Goal: Check status: Check status

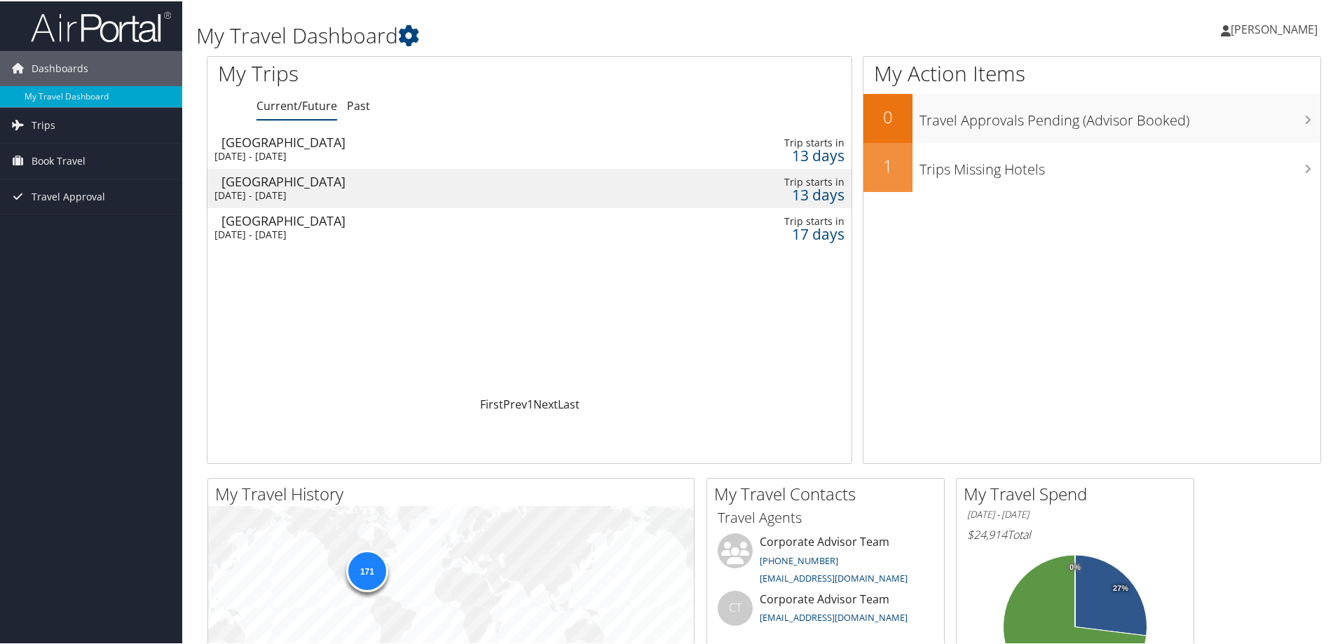
click at [333, 145] on div "San Francisco" at bounding box center [424, 141] width 407 height 13
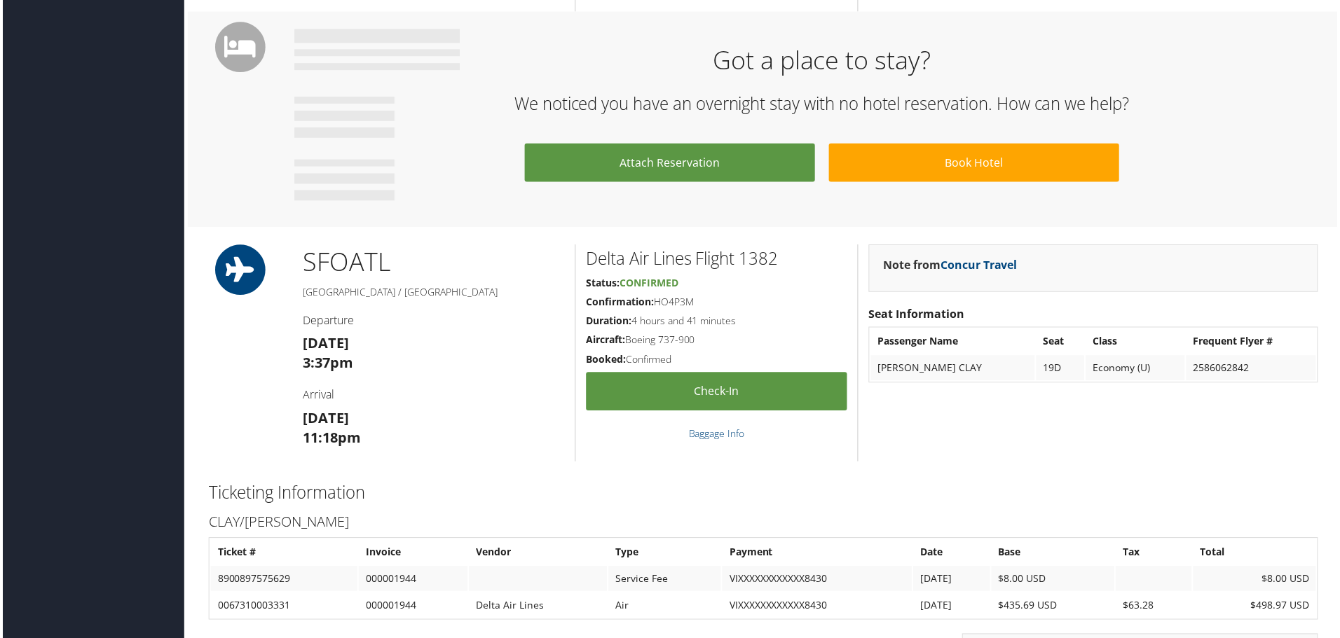
scroll to position [701, 0]
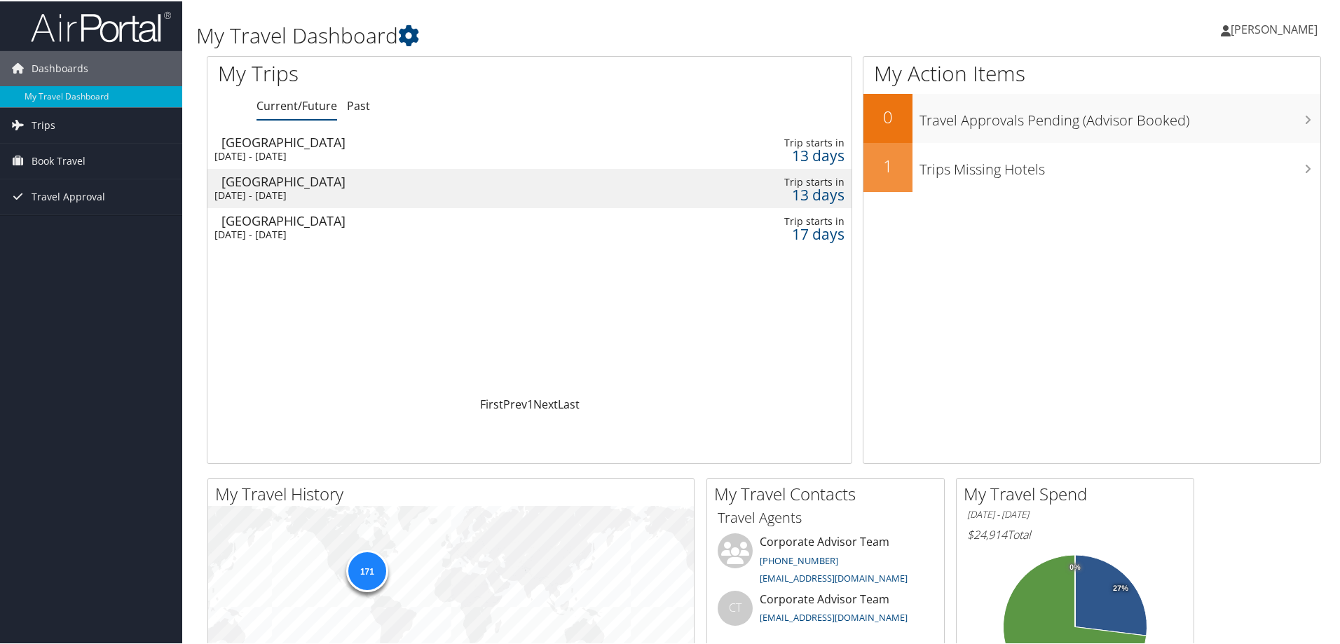
click at [316, 157] on div "Tue 23 Sep 2025 - Mon 29 Sep 2025" at bounding box center [417, 155] width 407 height 13
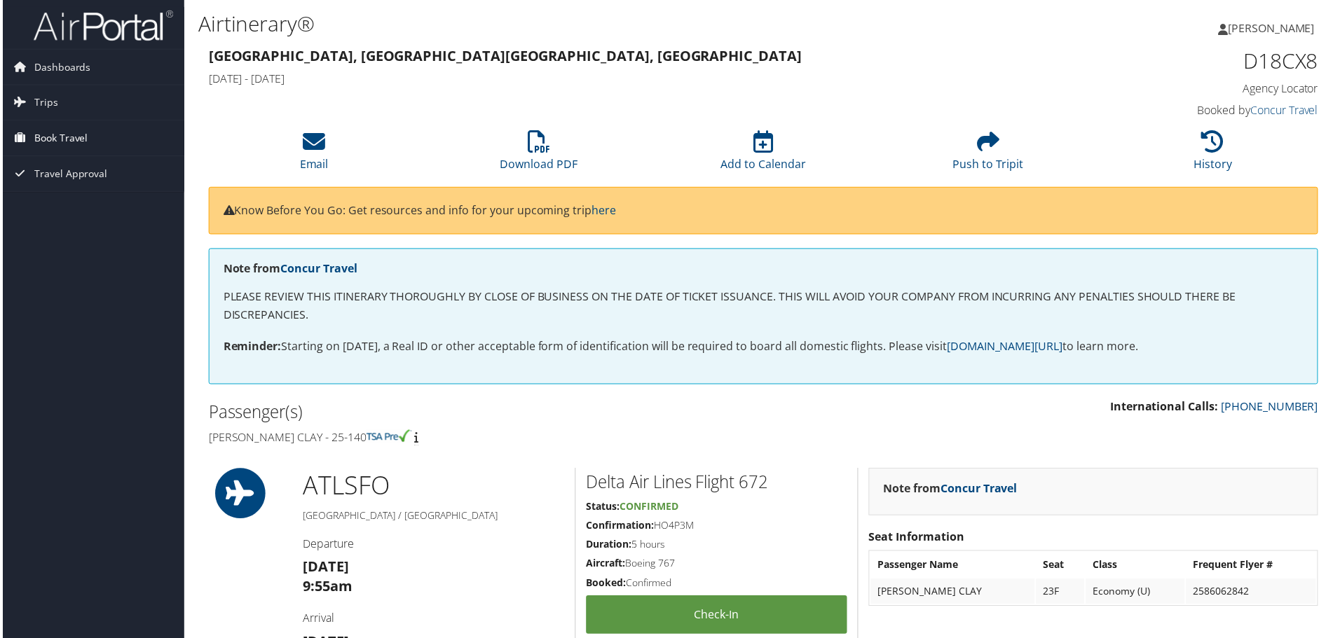
click at [50, 143] on span "Book Travel" at bounding box center [59, 138] width 54 height 35
click at [43, 203] on link "Book/Manage Online Trips" at bounding box center [91, 208] width 182 height 21
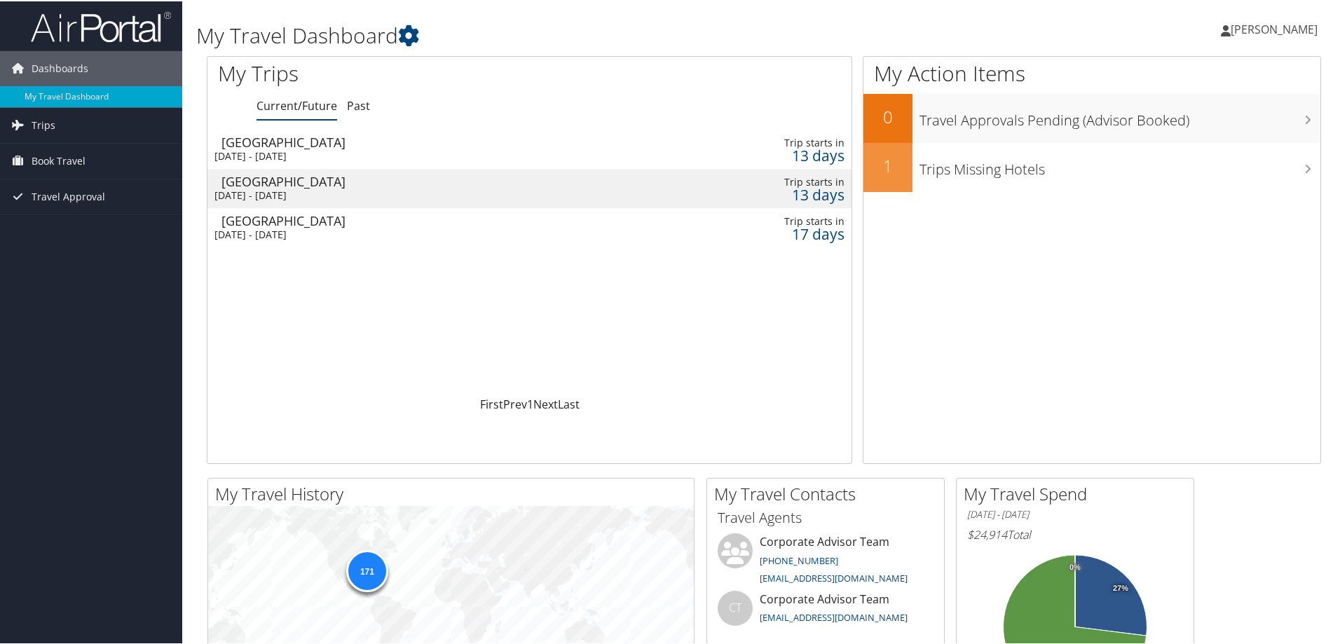
click at [323, 151] on div "[DATE] - [DATE]" at bounding box center [417, 155] width 407 height 13
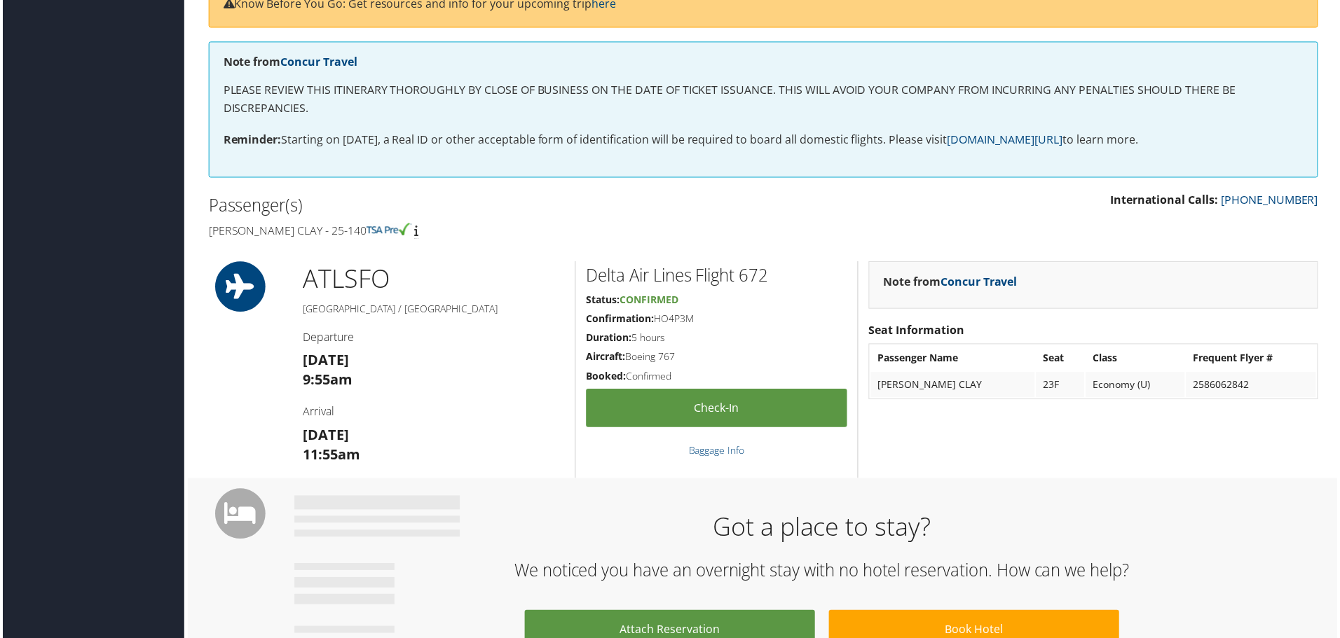
scroll to position [210, 0]
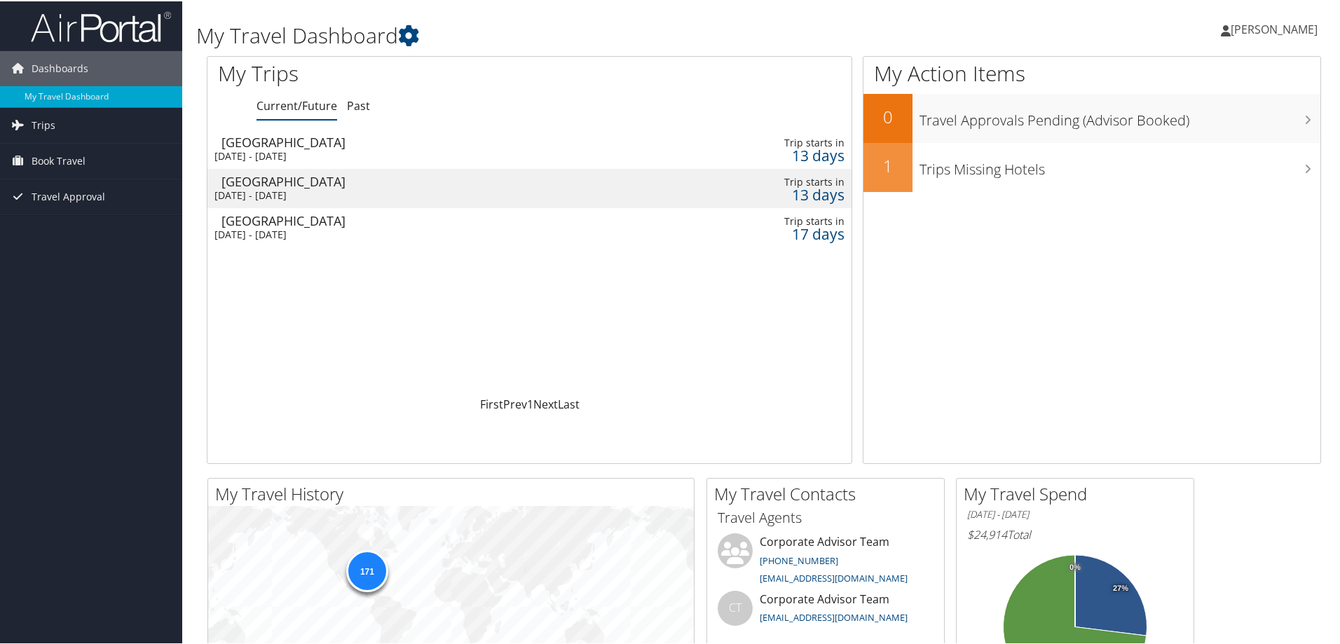
click at [320, 186] on td "San Francisco Tue 23 Sep 2025 - Mon 29 Sep 2025" at bounding box center [417, 186] width 421 height 39
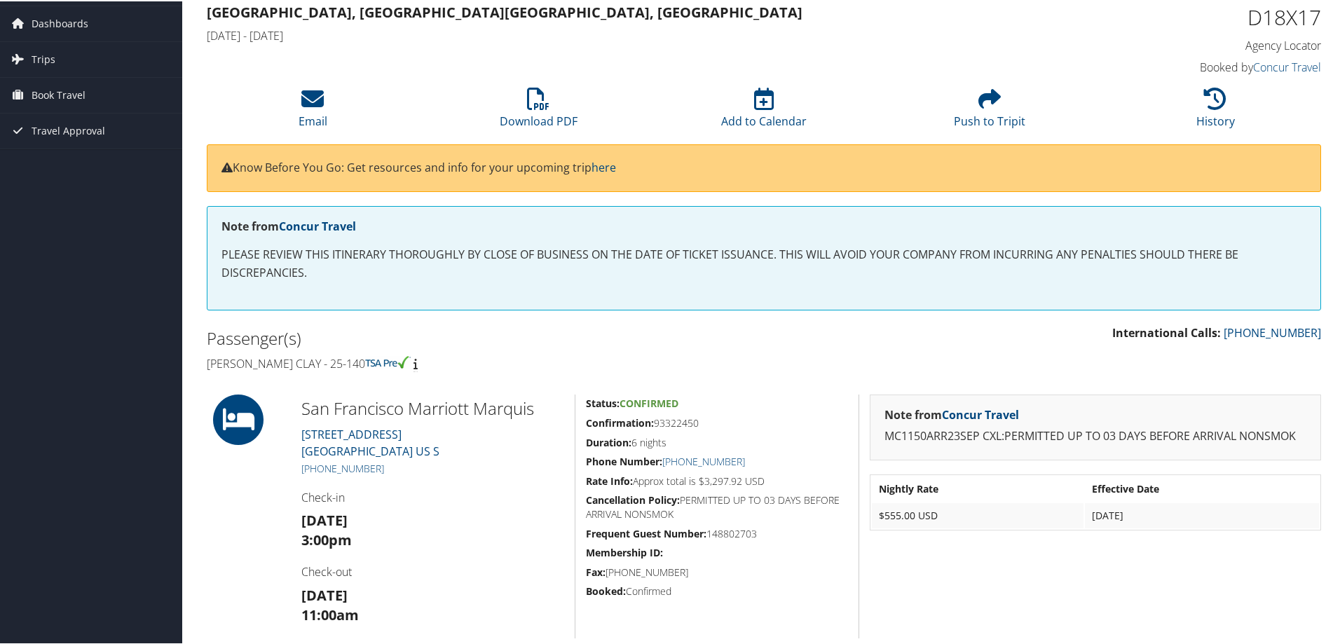
scroll to position [70, 0]
